Goal: Task Accomplishment & Management: Use online tool/utility

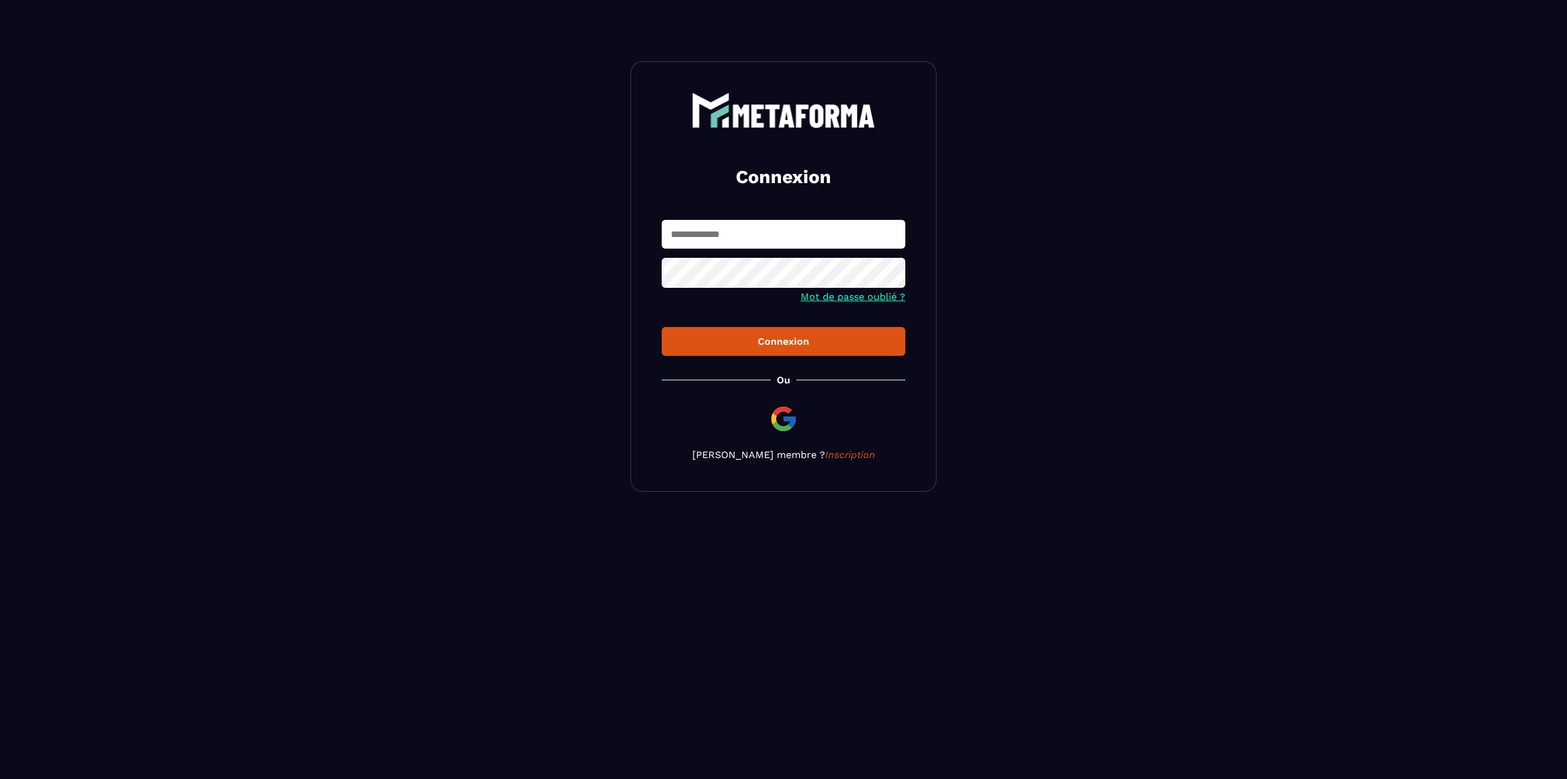
type input "**********"
click at [781, 228] on input "**********" at bounding box center [784, 234] width 244 height 29
click at [801, 339] on div "Connexion" at bounding box center [784, 341] width 224 height 12
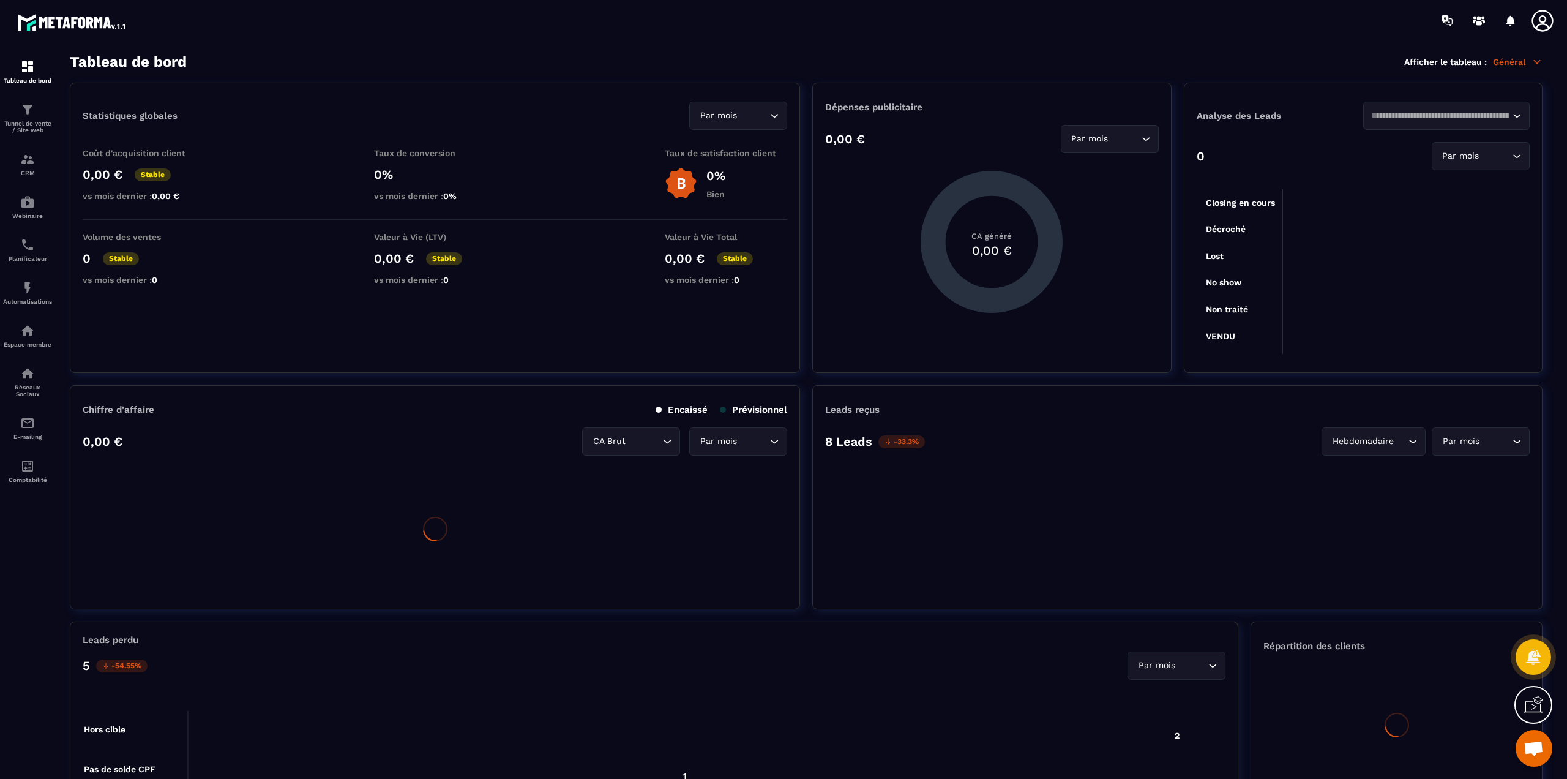
click at [1532, 20] on icon at bounding box center [1543, 21] width 24 height 24
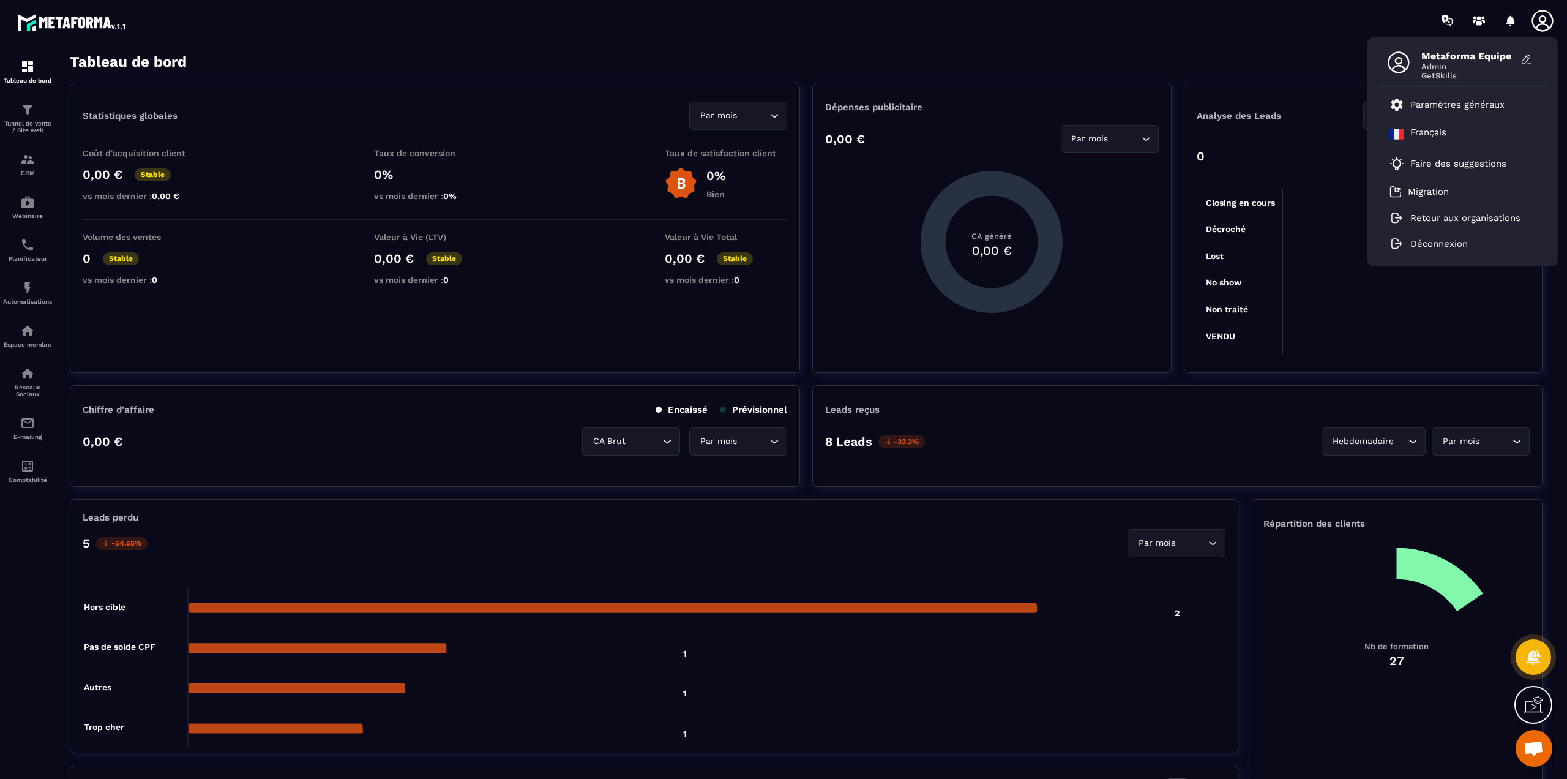
click at [1542, 26] on icon at bounding box center [1543, 21] width 24 height 24
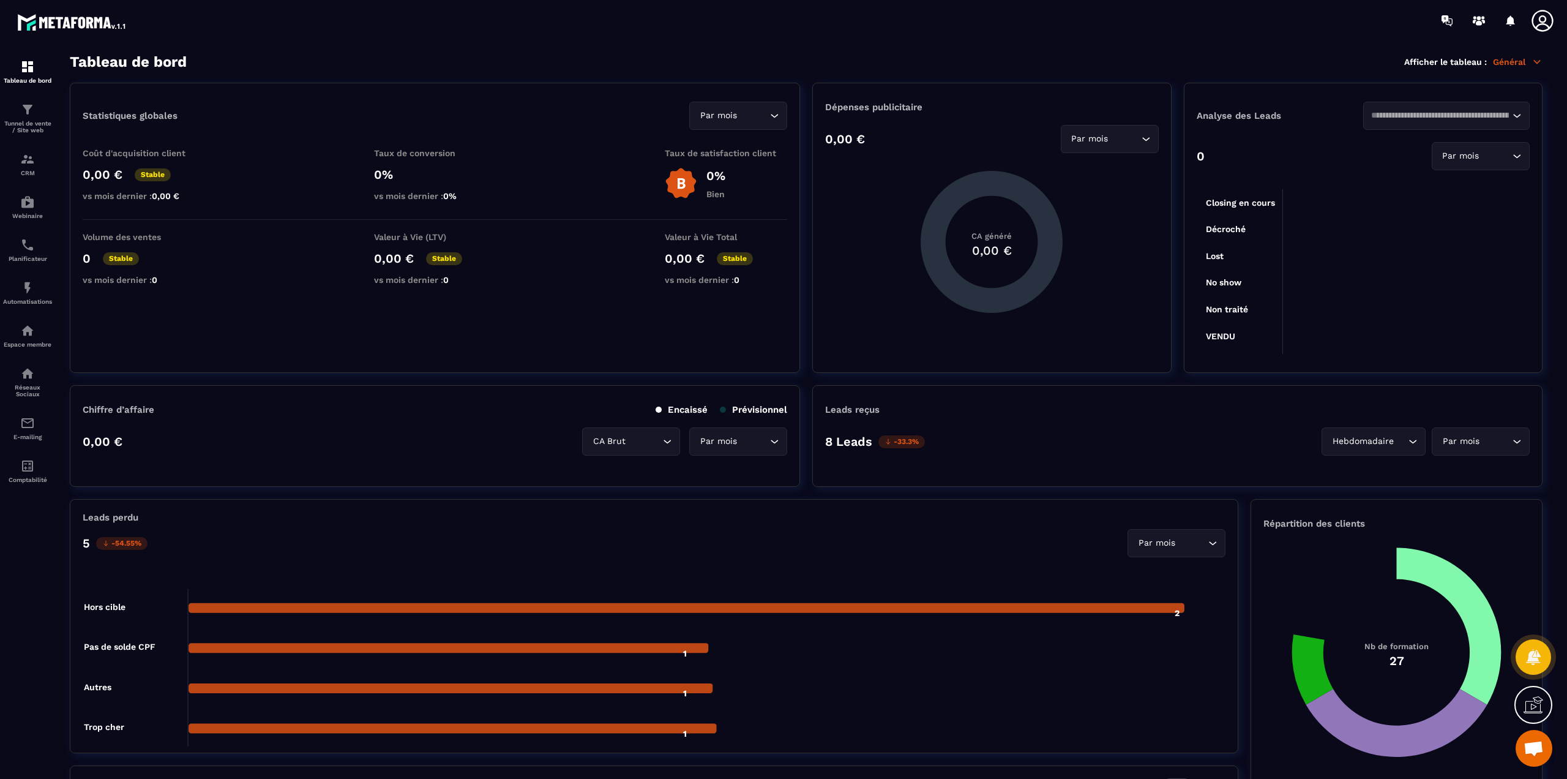
click at [1542, 26] on icon at bounding box center [1543, 21] width 24 height 24
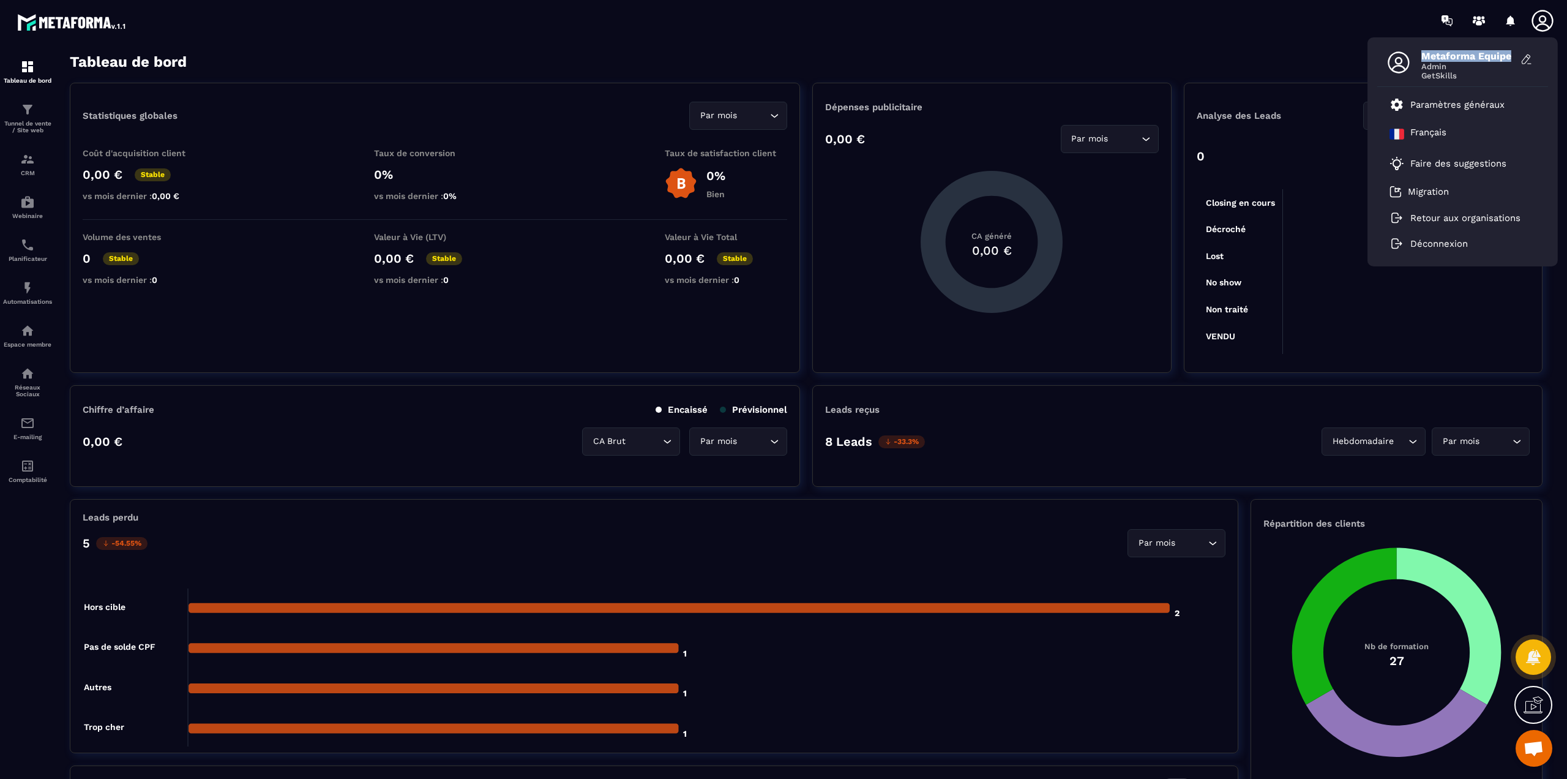
click at [1542, 26] on icon at bounding box center [1543, 21] width 24 height 24
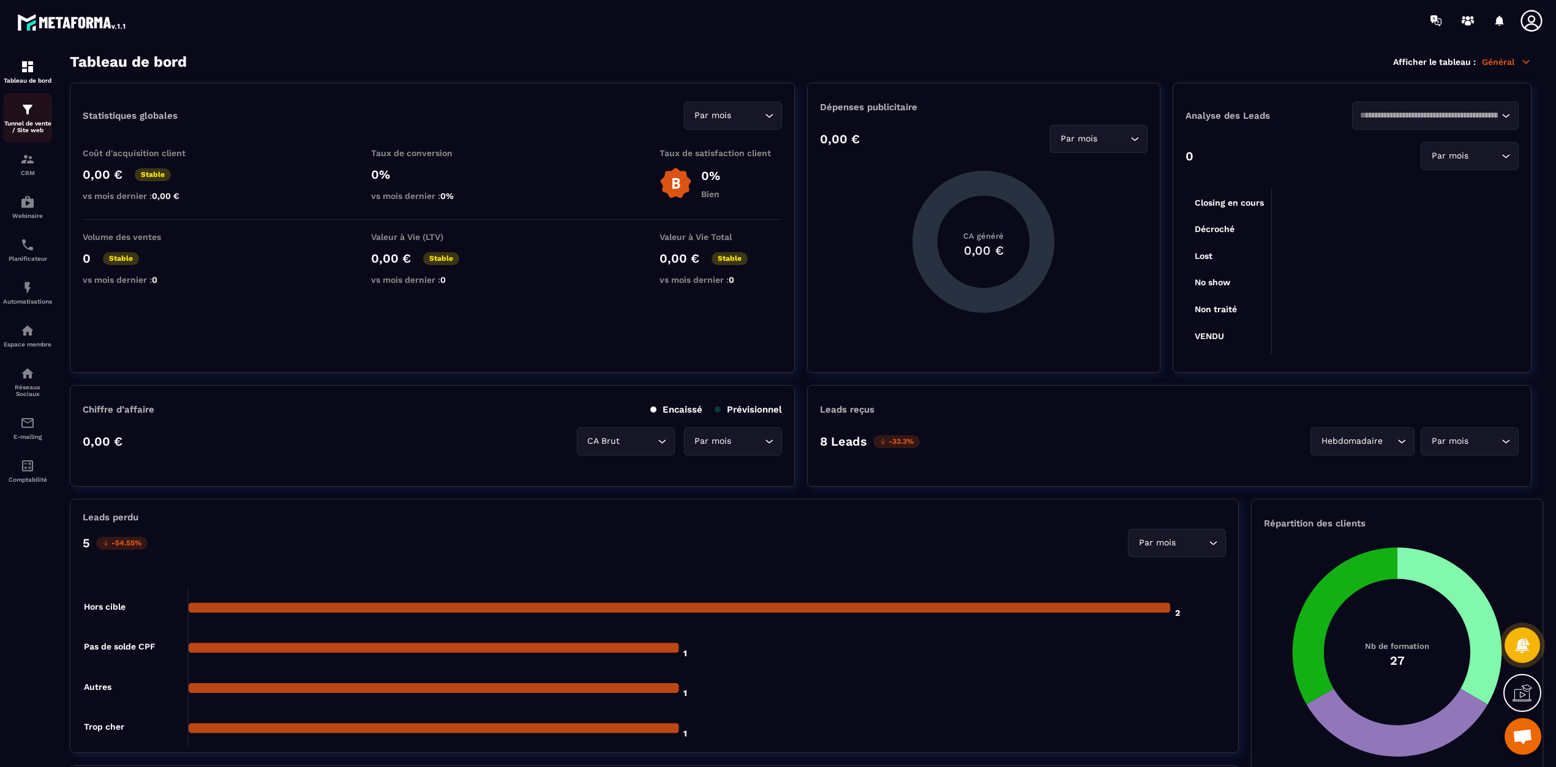
click at [29, 126] on p "Tunnel de vente / Site web" at bounding box center [27, 126] width 49 height 13
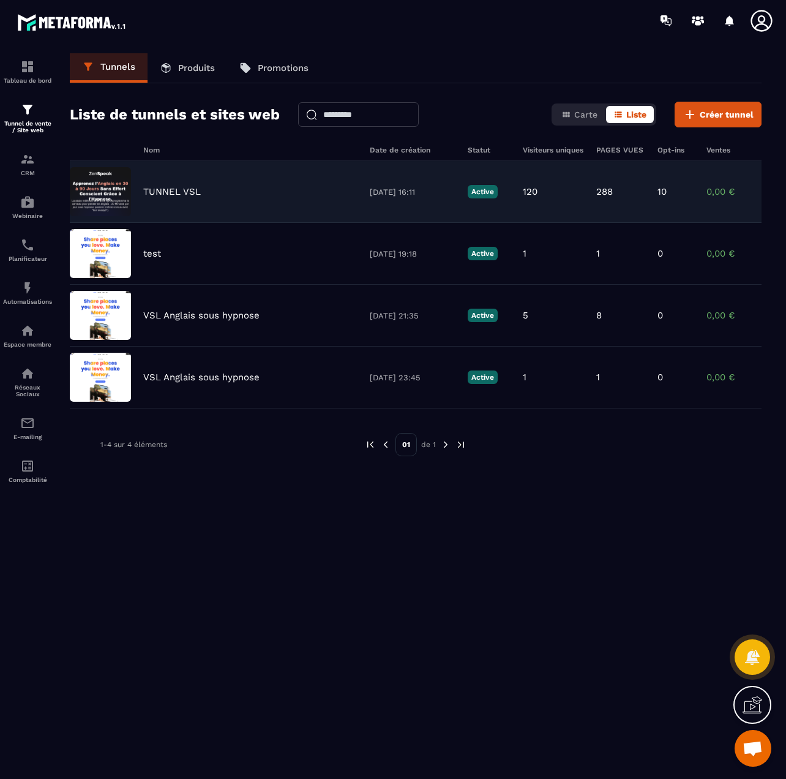
click at [170, 194] on p "TUNNEL VSL" at bounding box center [172, 191] width 58 height 11
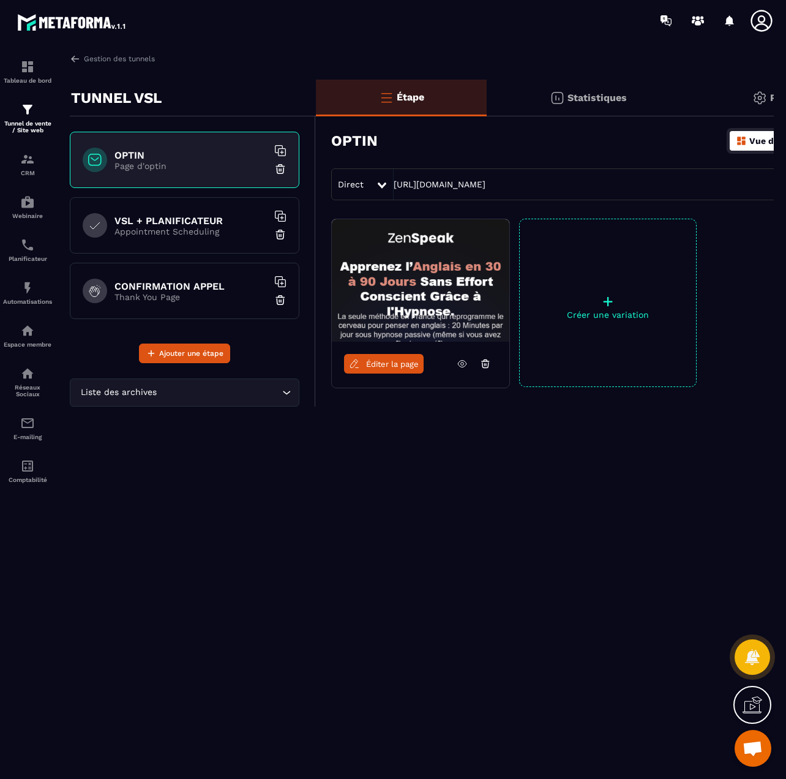
click at [454, 362] on link at bounding box center [462, 364] width 23 height 20
click at [397, 354] on link "Éditer la page" at bounding box center [384, 364] width 80 height 20
